Goal: Information Seeking & Learning: Learn about a topic

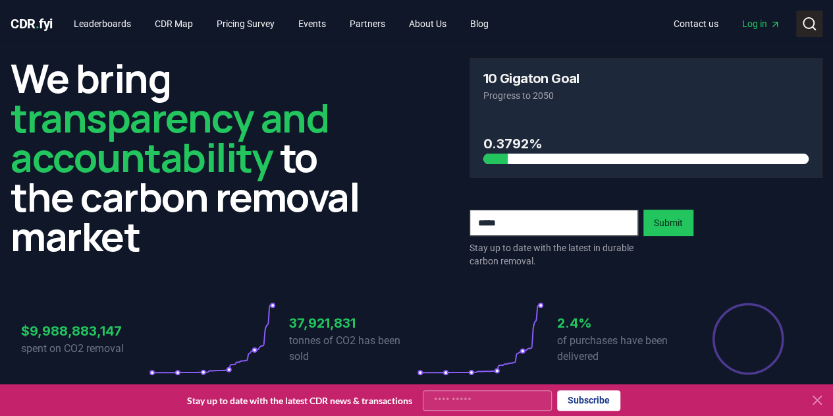
click at [664, 30] on button "Search" at bounding box center [809, 24] width 26 height 26
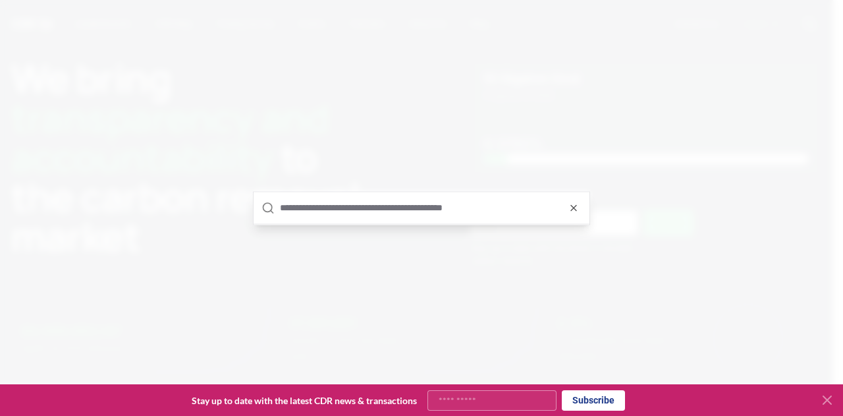
click at [412, 219] on input "text" at bounding box center [431, 208] width 302 height 32
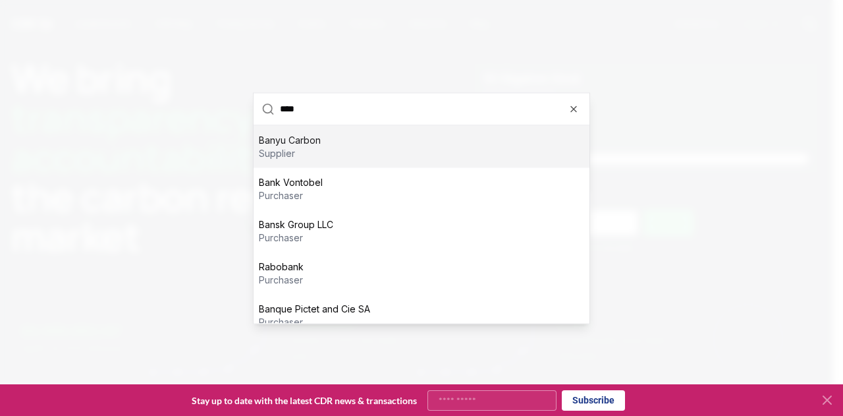
type input "*****"
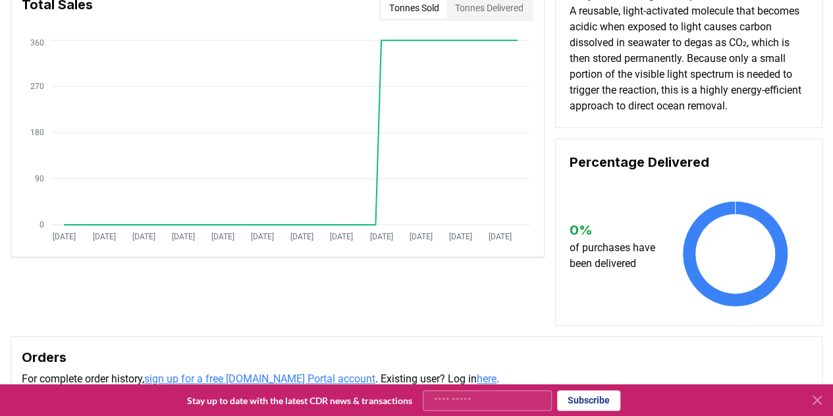
scroll to position [254, 0]
